Goal: Information Seeking & Learning: Learn about a topic

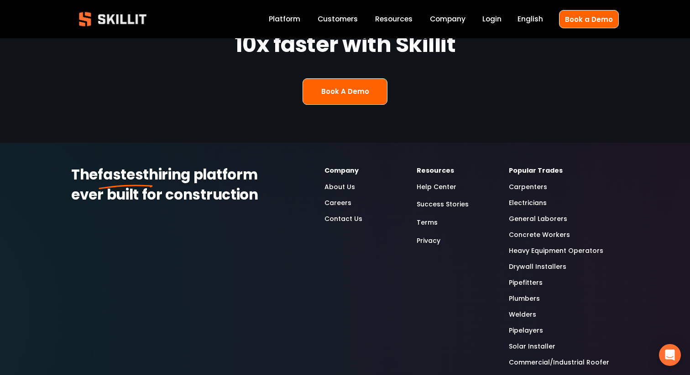
scroll to position [2517, 0]
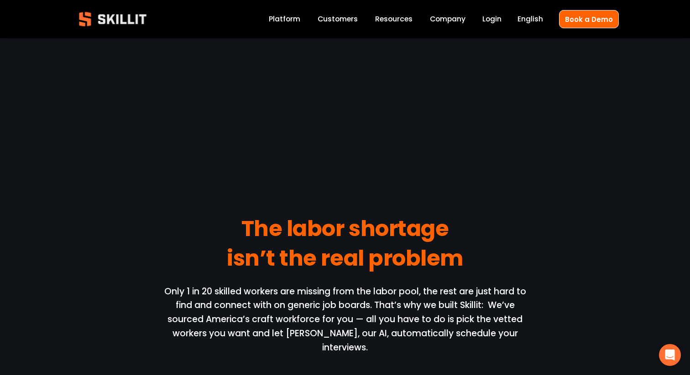
scroll to position [686, 0]
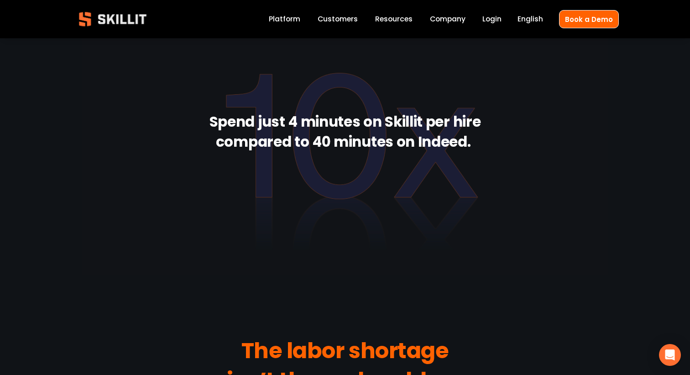
click at [296, 20] on link "Platform" at bounding box center [284, 19] width 31 height 12
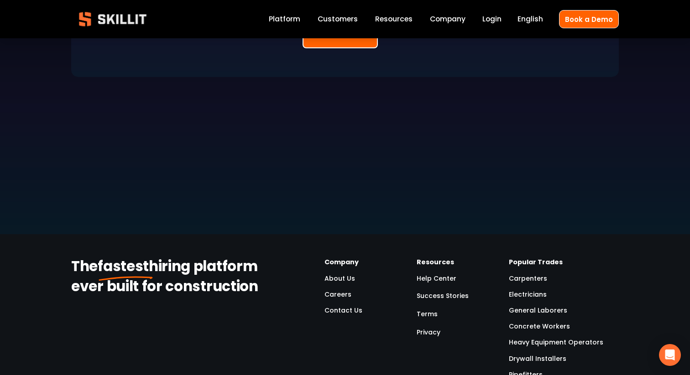
scroll to position [2527, 0]
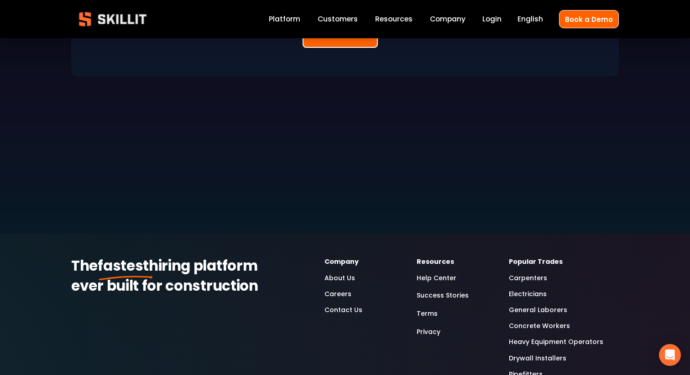
click at [330, 289] on link "Careers" at bounding box center [337, 294] width 27 height 10
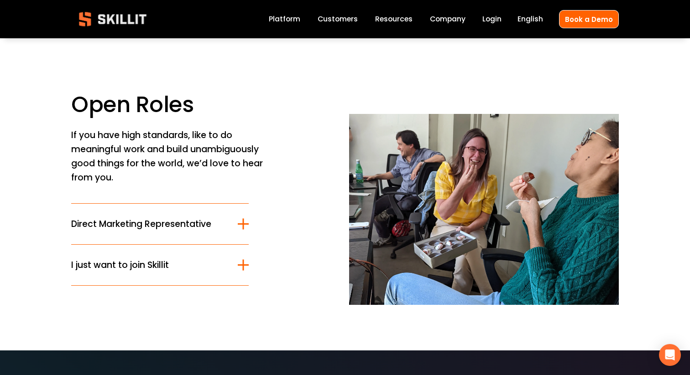
click at [200, 230] on span "Direct Marketing Representative" at bounding box center [154, 224] width 166 height 13
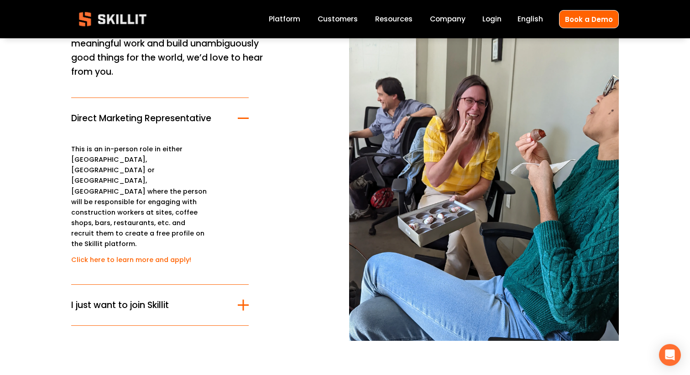
scroll to position [121, 0]
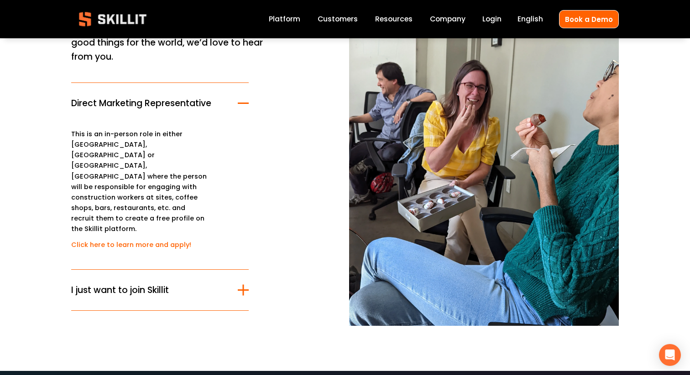
click at [179, 240] on link "Click here to learn more and apply!" at bounding box center [131, 244] width 120 height 9
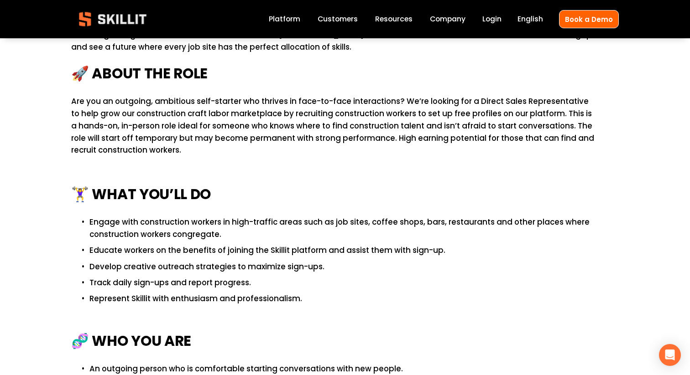
scroll to position [405, 0]
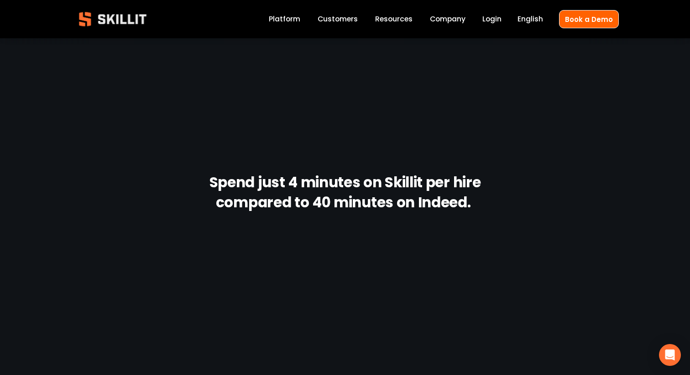
scroll to position [571, 0]
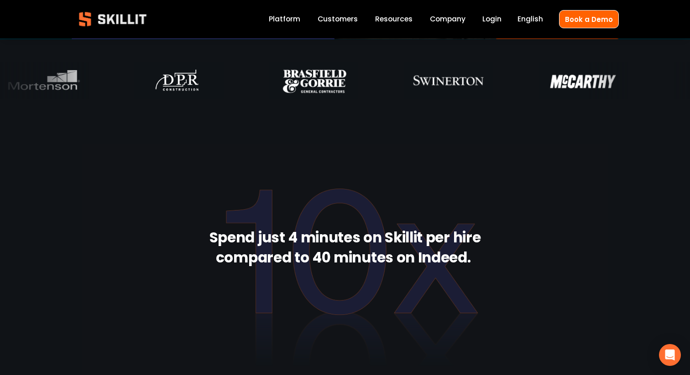
click at [486, 20] on link "Login" at bounding box center [491, 19] width 19 height 12
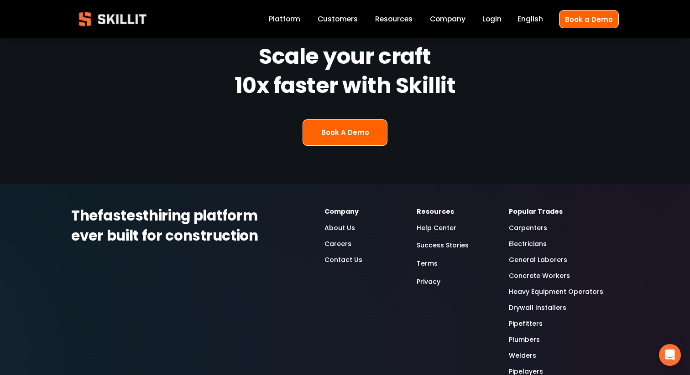
scroll to position [2321, 0]
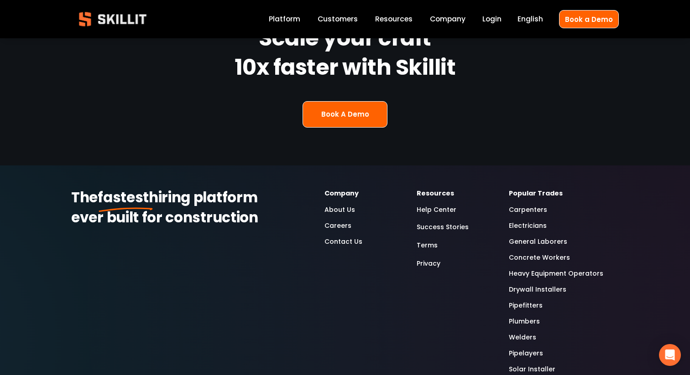
click at [340, 221] on link "Careers" at bounding box center [337, 226] width 27 height 10
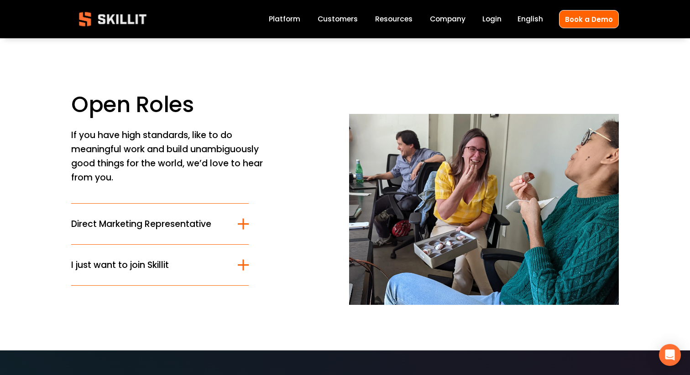
click at [202, 228] on span "Direct Marketing Representative" at bounding box center [154, 224] width 166 height 13
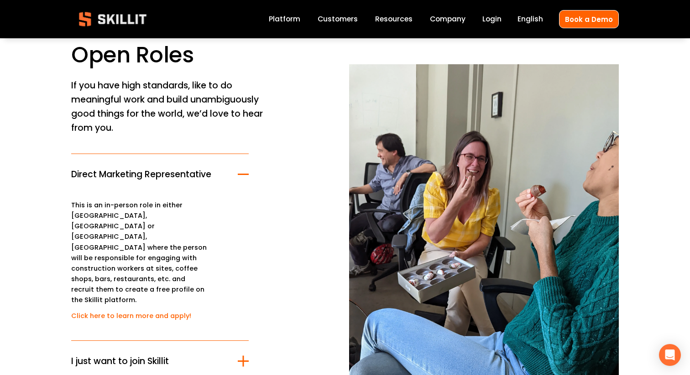
scroll to position [47, 0]
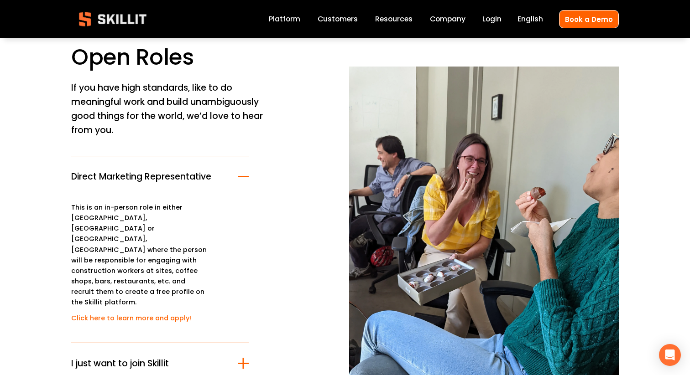
click at [171, 314] on link "Click here to learn more and apply!" at bounding box center [131, 318] width 120 height 9
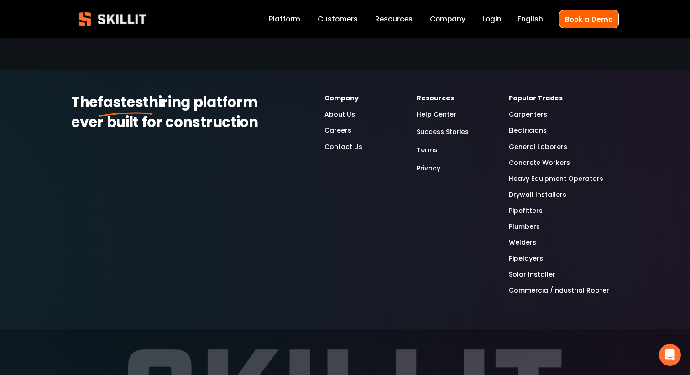
scroll to position [1473, 0]
click at [336, 117] on link "About Us" at bounding box center [339, 114] width 31 height 10
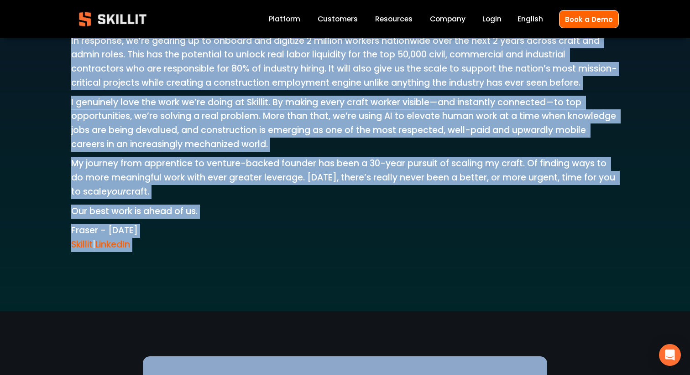
scroll to position [1598, 0]
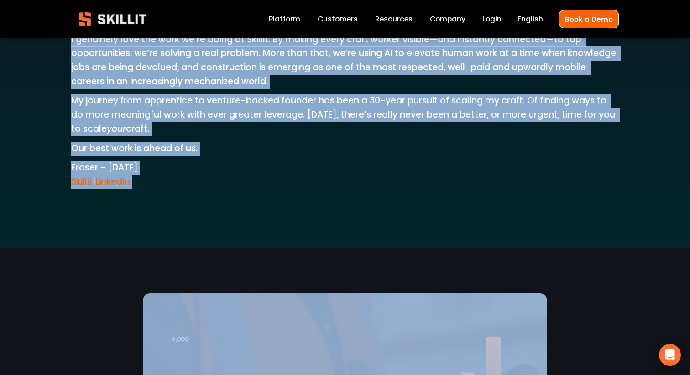
drag, startPoint x: 71, startPoint y: 319, endPoint x: 154, endPoint y: 168, distance: 172.5
copy div "Lo, I’d Sitame Consectet. A elitsed Doeiusm te inci utl etd magna aliqua en adm…"
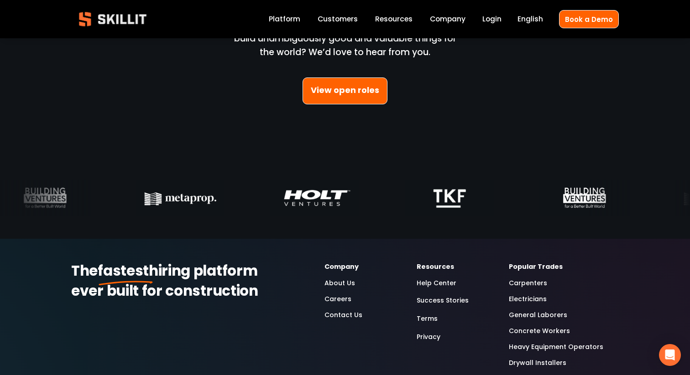
scroll to position [2659, 0]
